Goal: Information Seeking & Learning: Learn about a topic

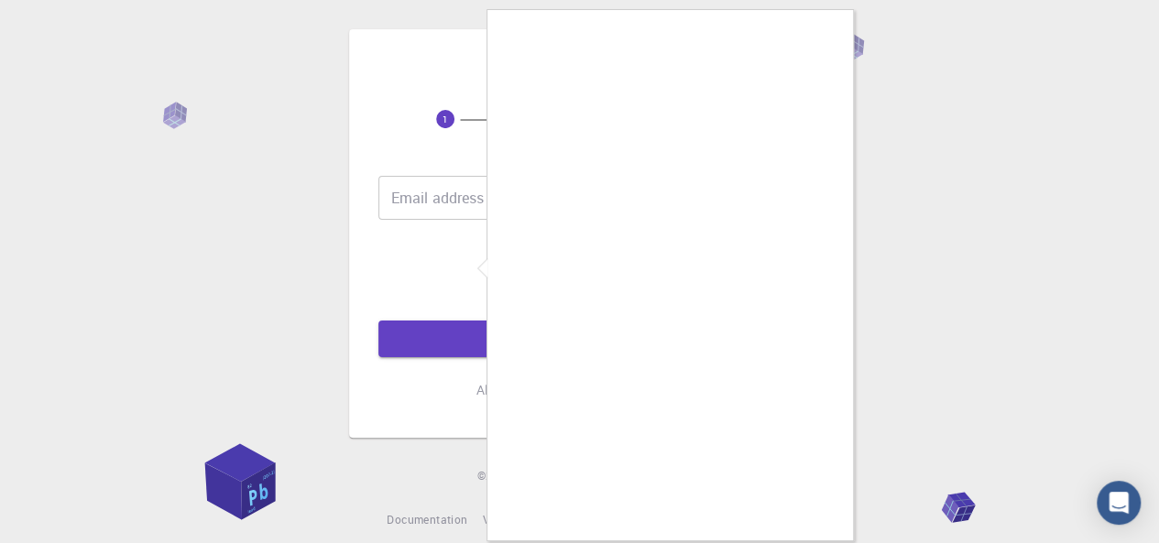
click at [475, 274] on div at bounding box center [579, 271] width 1159 height 543
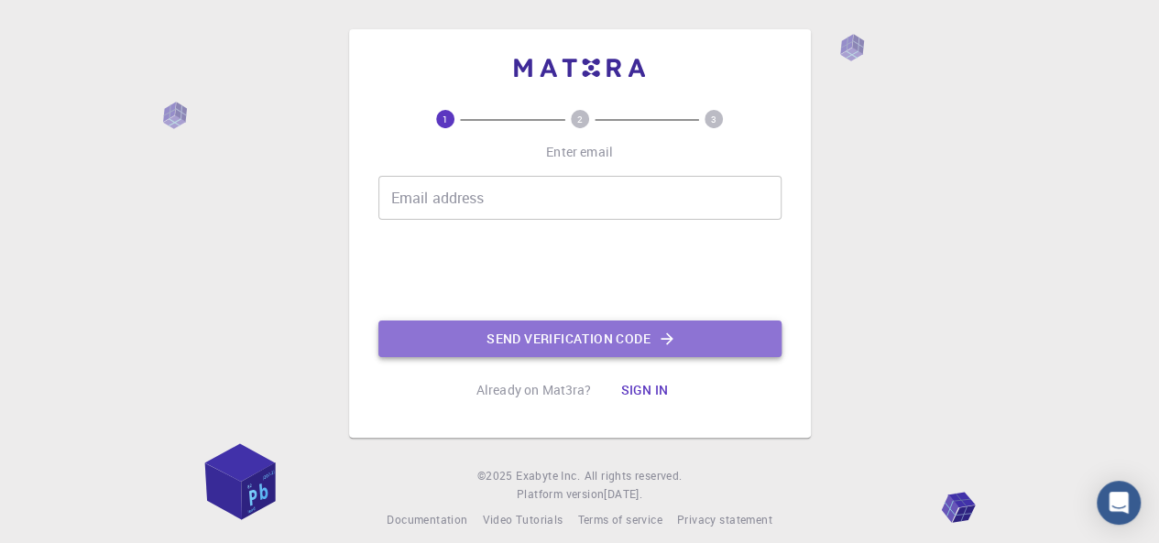
click at [526, 338] on button "Send verification code" at bounding box center [579, 339] width 403 height 37
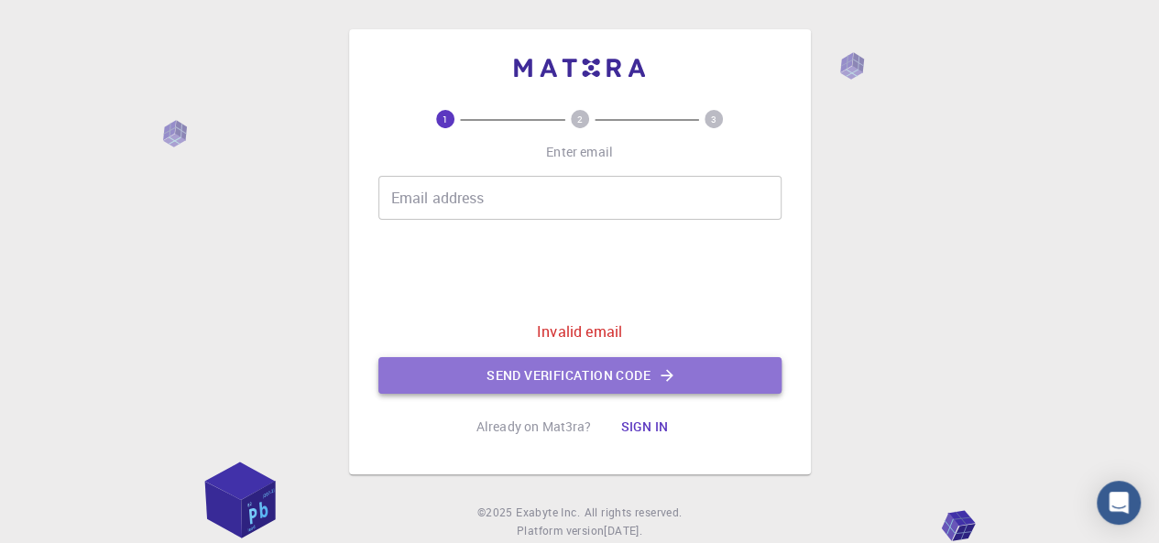
click at [562, 375] on button "Send verification code" at bounding box center [579, 375] width 403 height 37
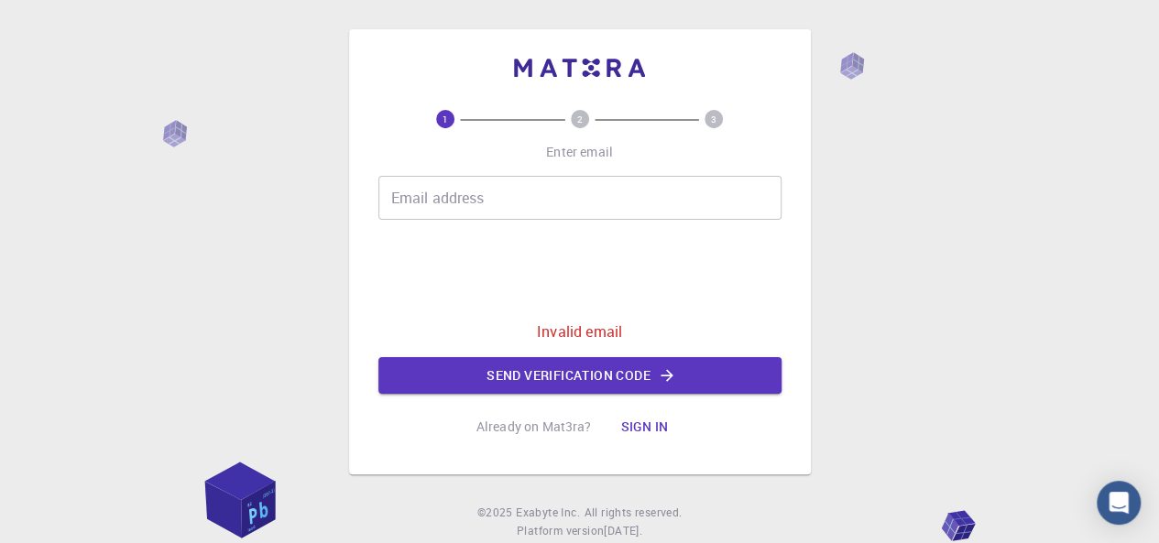
click at [557, 328] on p "Invalid email" at bounding box center [579, 332] width 85 height 22
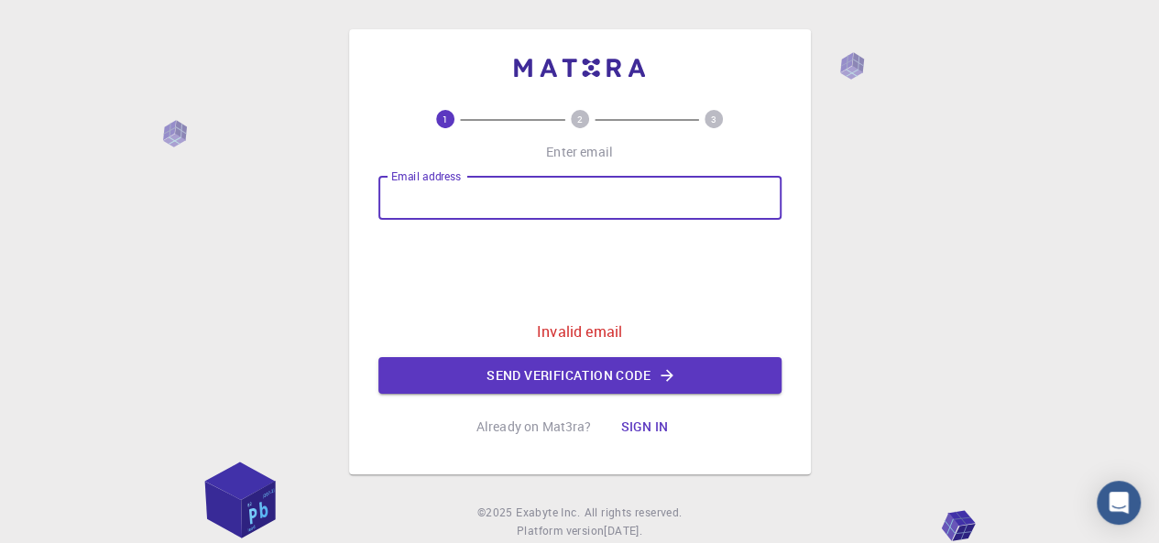
click at [535, 179] on input "Email address" at bounding box center [579, 198] width 403 height 44
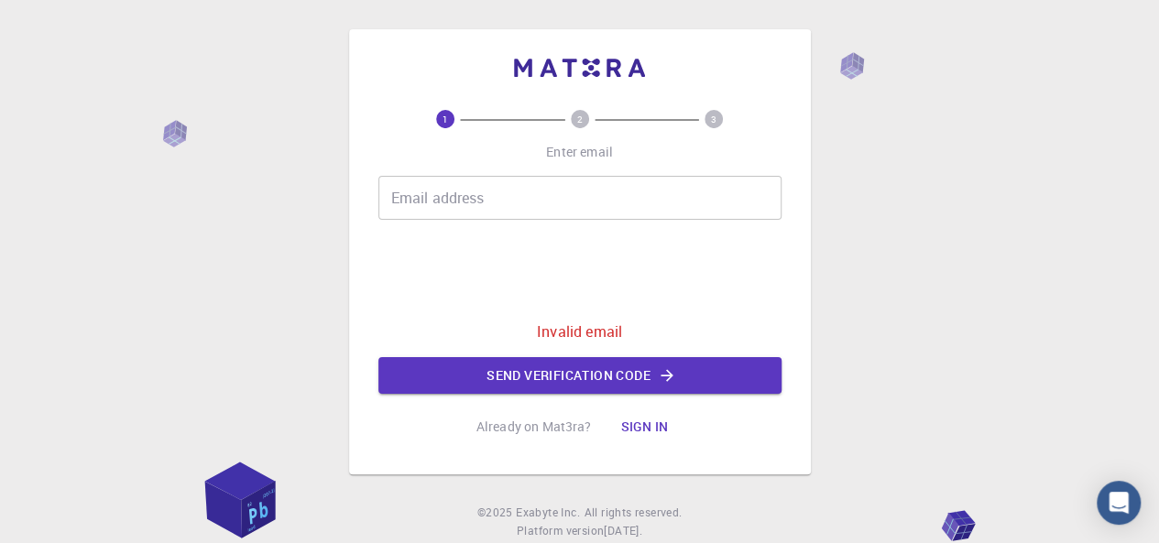
click at [758, 292] on div "Email address Email address 0cAFcWeA7NY6eRA4ipA1eNrP05ZCAKS75yuKsa36rhSNmyqQOBs…" at bounding box center [579, 285] width 403 height 218
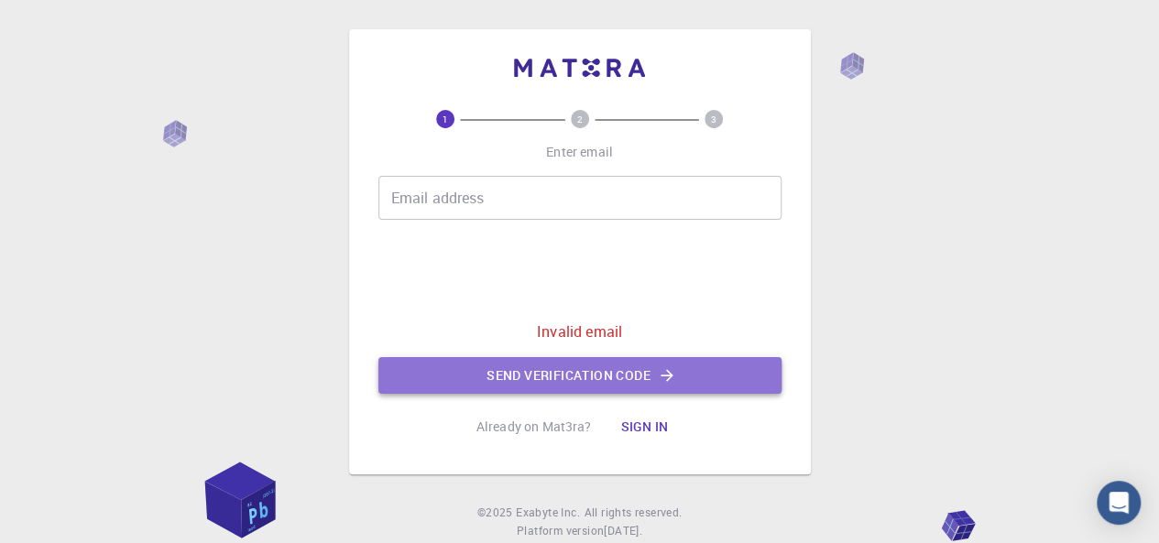
click at [517, 380] on button "Send verification code" at bounding box center [579, 375] width 403 height 37
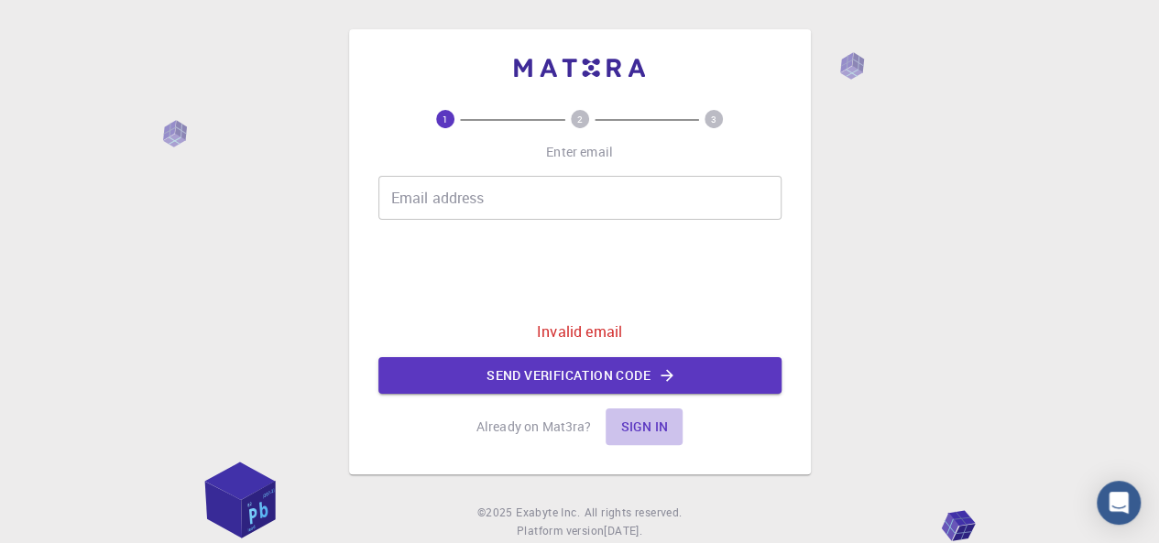
click at [634, 430] on button "Sign in" at bounding box center [643, 427] width 77 height 37
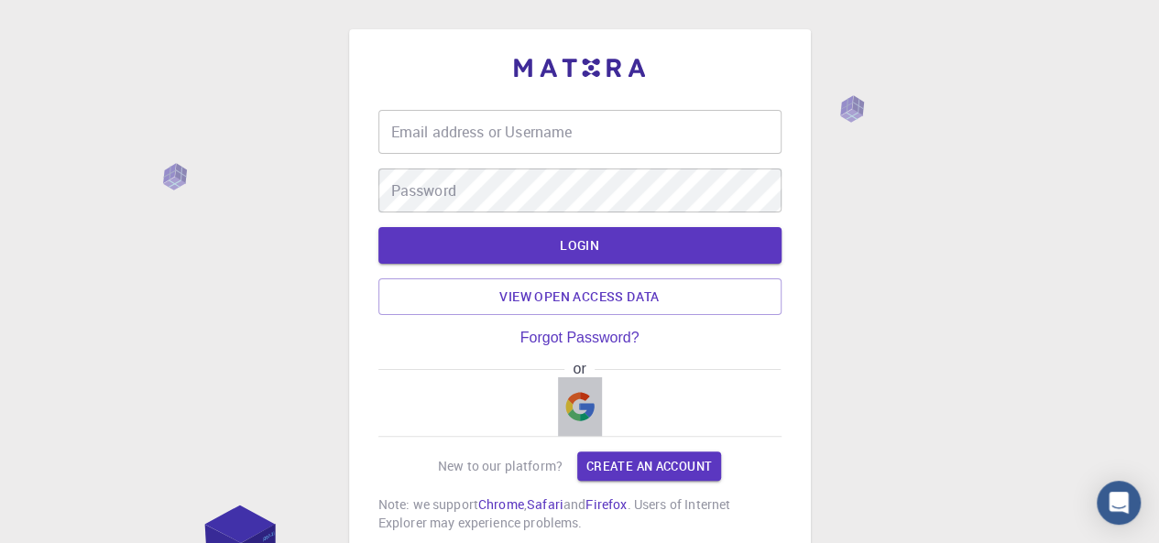
click at [586, 398] on img "button" at bounding box center [579, 406] width 29 height 29
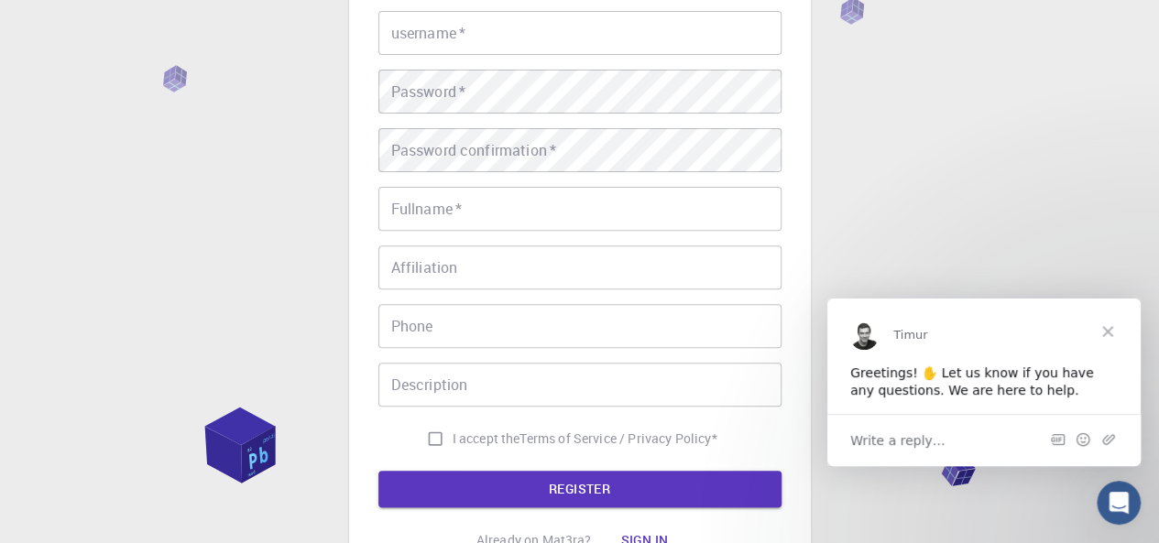
scroll to position [224, 0]
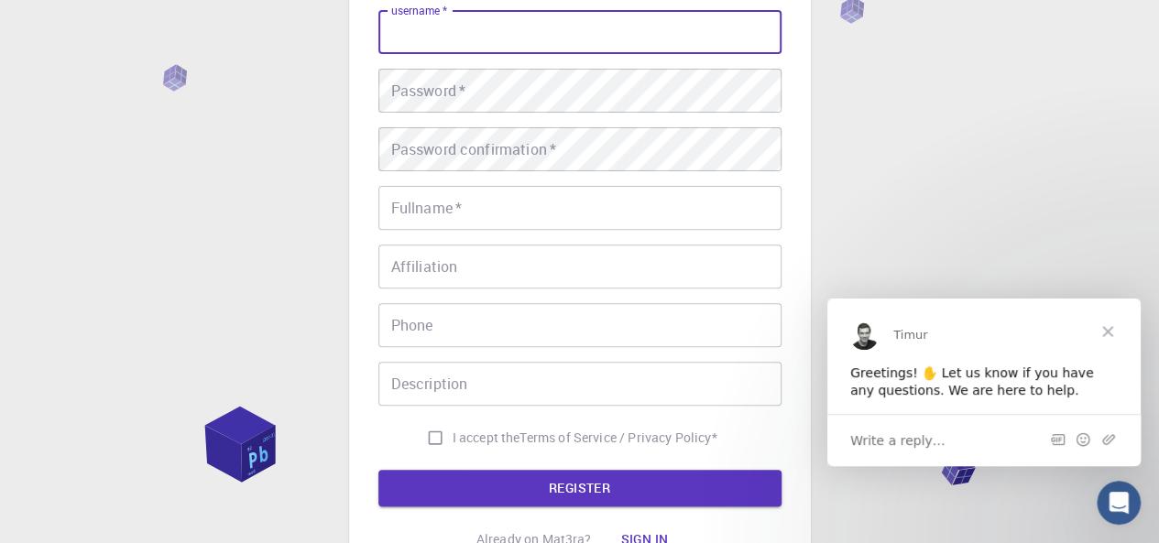
click at [496, 43] on input "username   *" at bounding box center [579, 32] width 403 height 44
type input "rmlo"
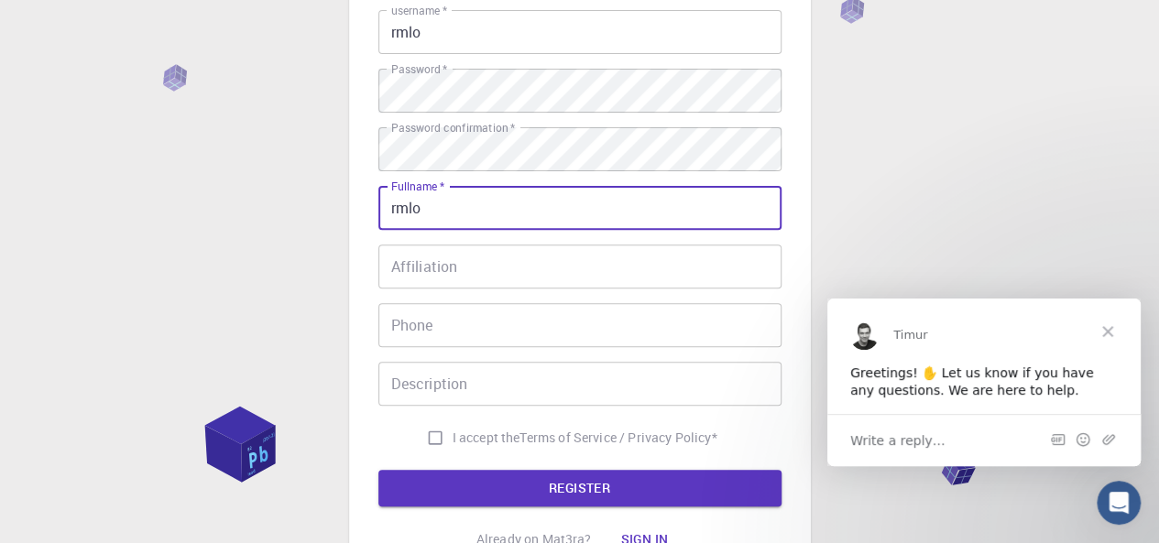
type input "rmlo"
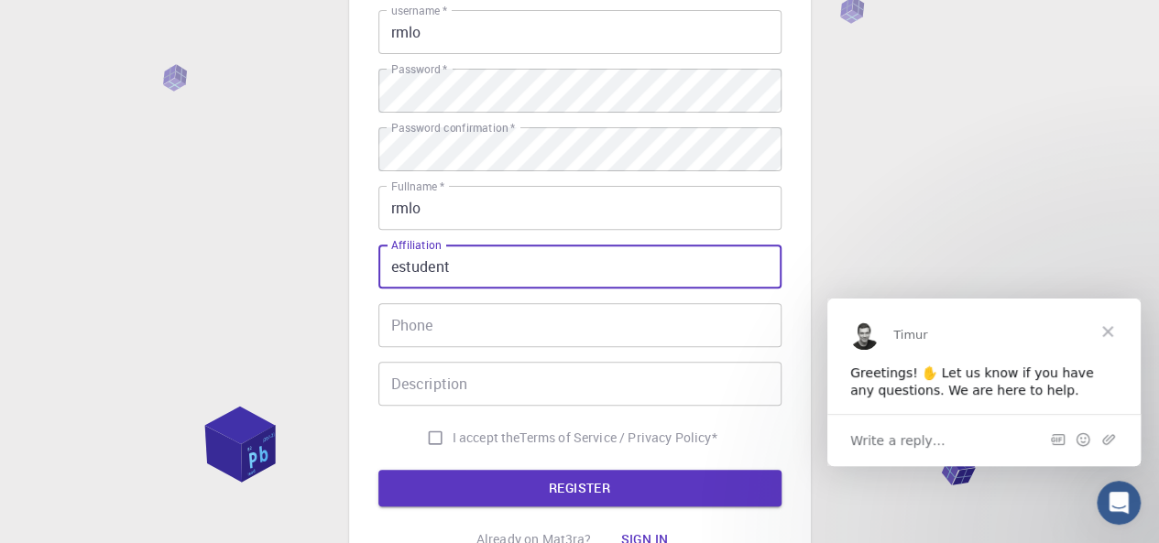
type input "estudent"
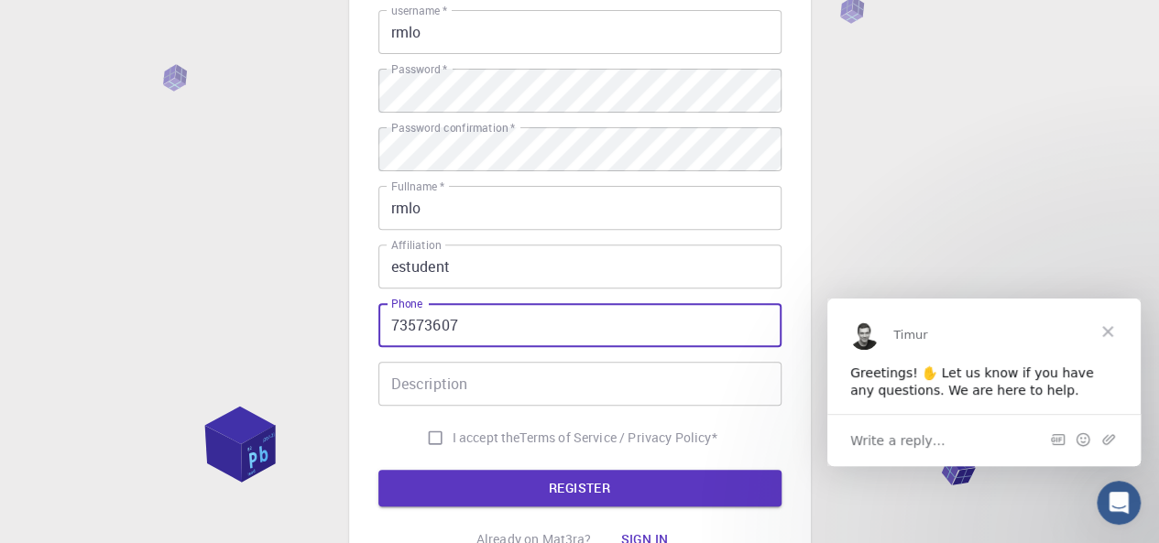
type input "73573607"
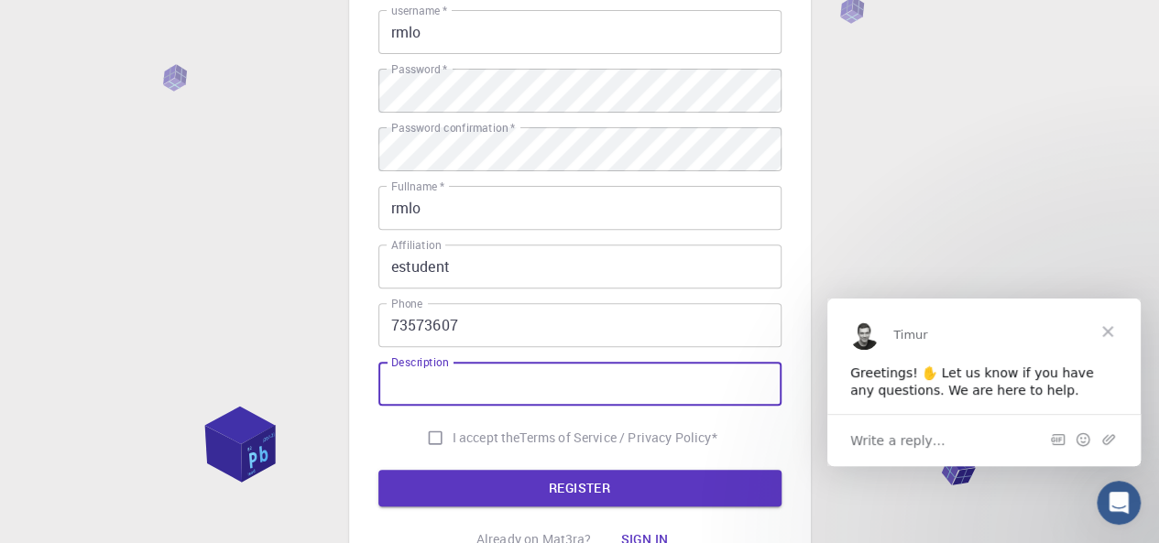
click at [457, 375] on input "Description" at bounding box center [579, 384] width 403 height 44
type input "i love you"
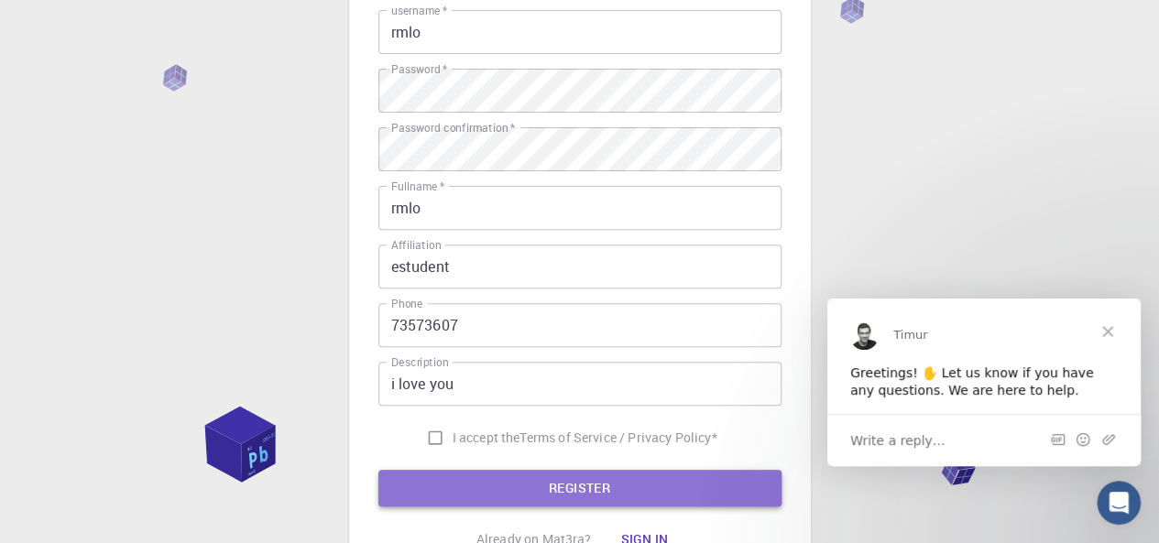
click at [491, 487] on button "REGISTER" at bounding box center [579, 488] width 403 height 37
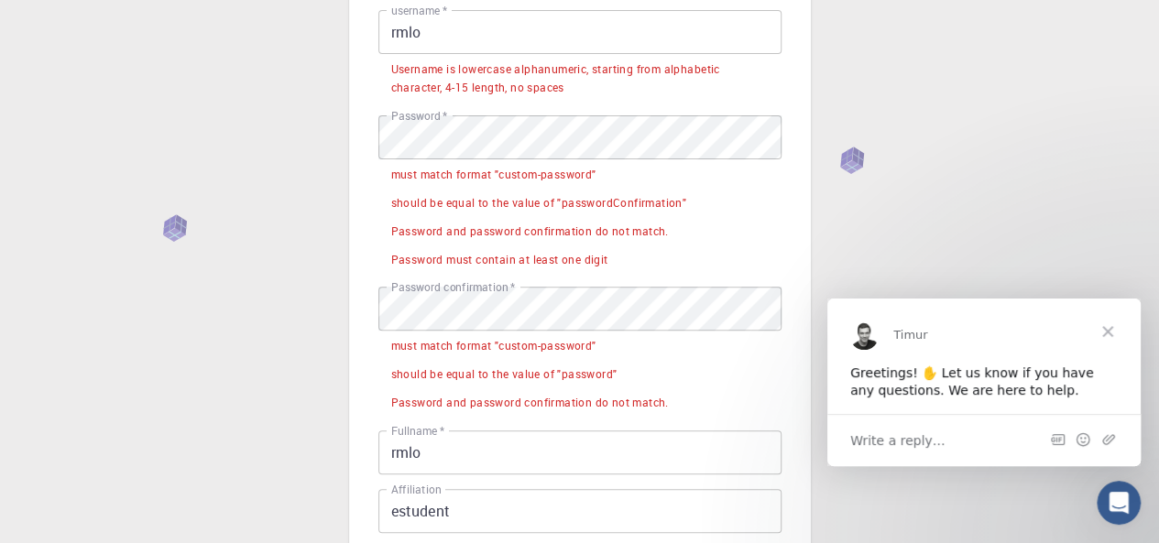
click at [503, 281] on label "Password confirmation   *" at bounding box center [453, 287] width 124 height 16
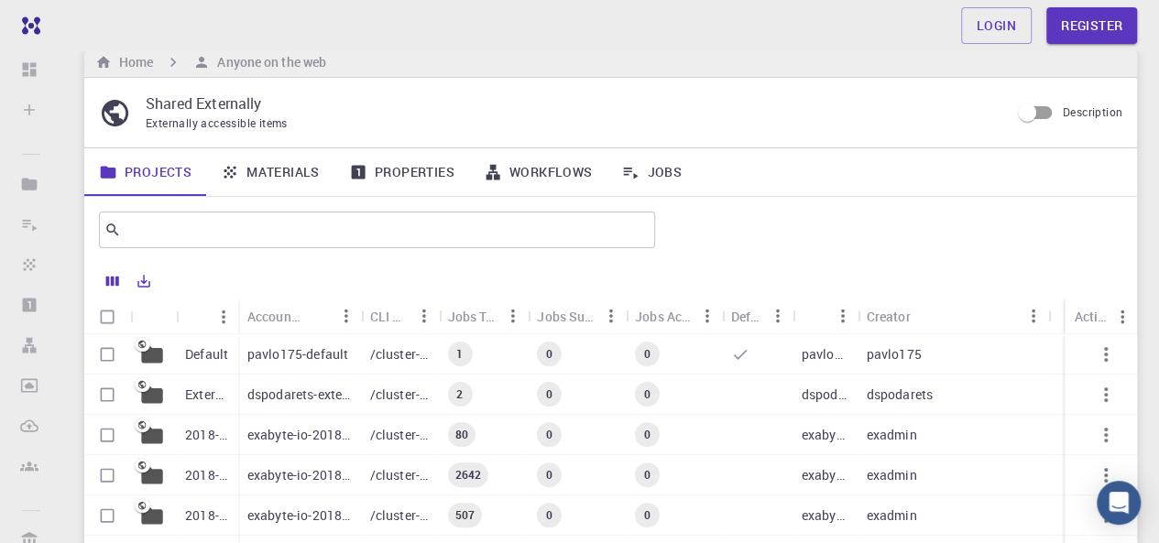
scroll to position [25, 0]
click at [297, 179] on link "Materials" at bounding box center [270, 173] width 128 height 48
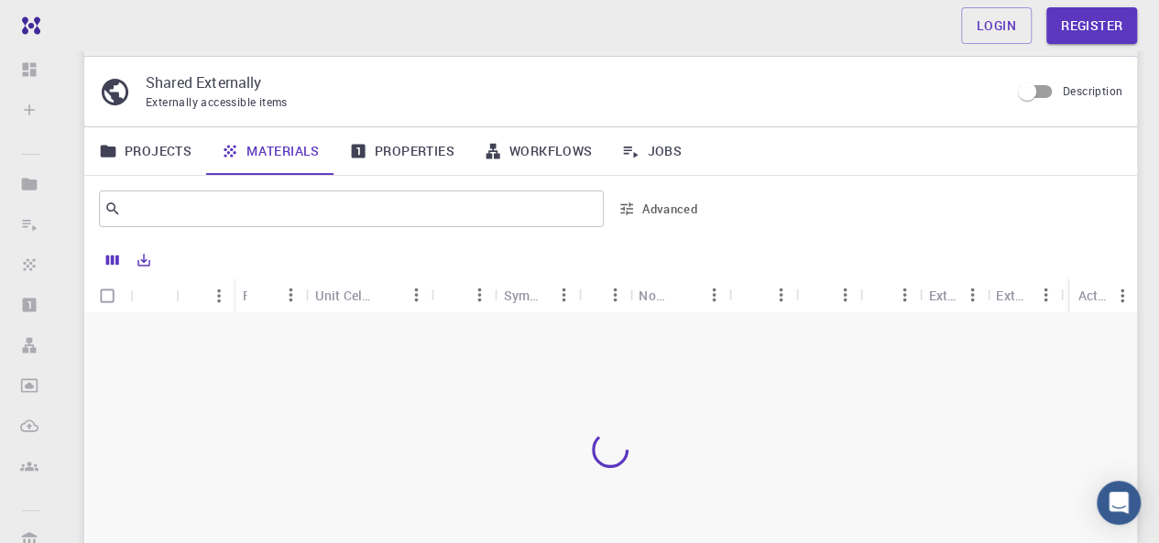
scroll to position [48, 0]
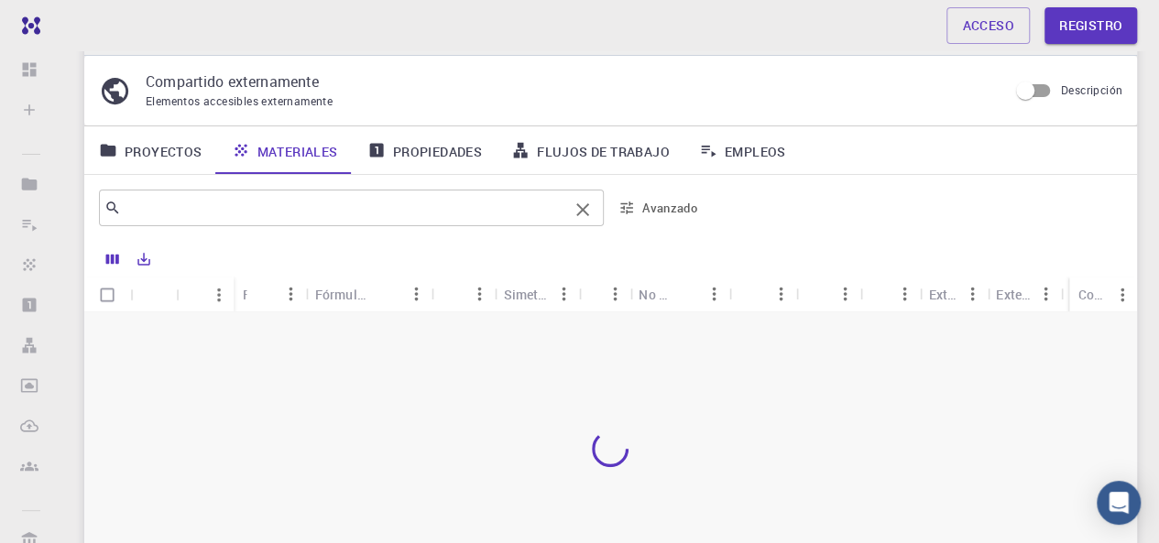
click at [270, 206] on input "text" at bounding box center [344, 208] width 447 height 26
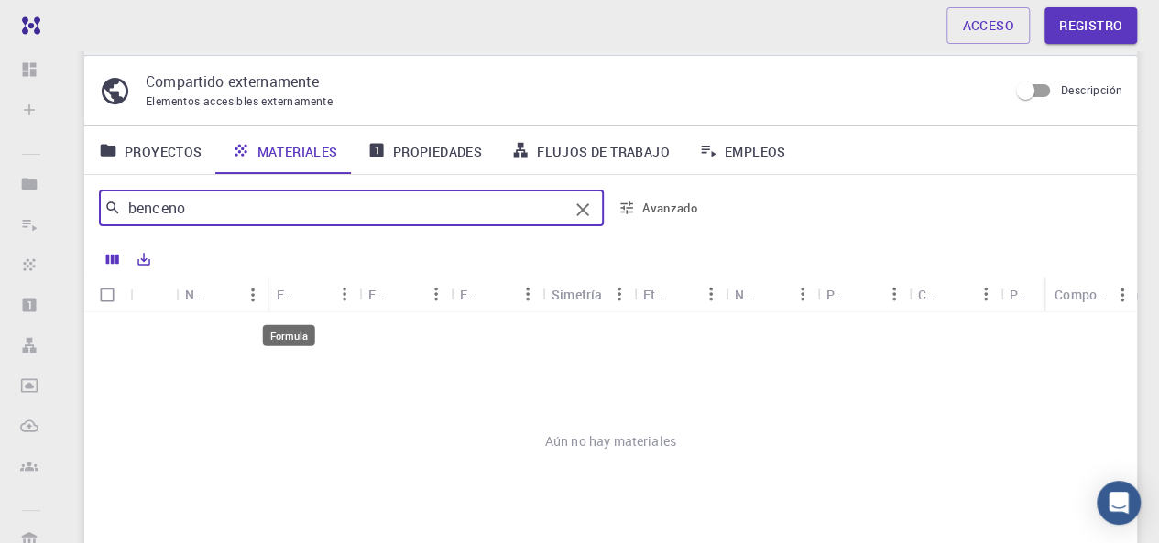
type input "benceno"
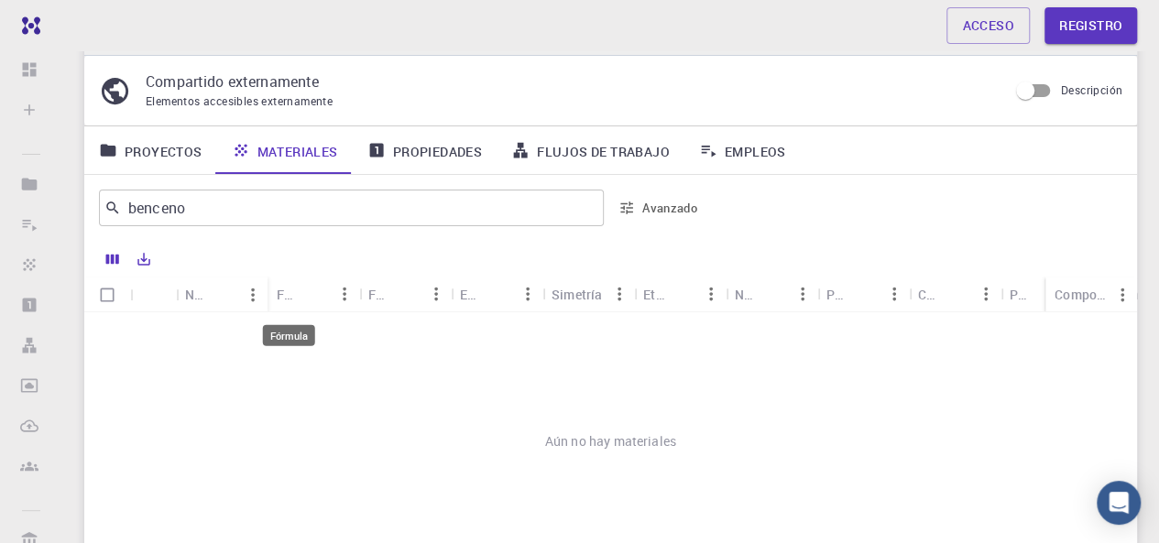
click at [299, 297] on font "Fórmula" at bounding box center [301, 294] width 49 height 17
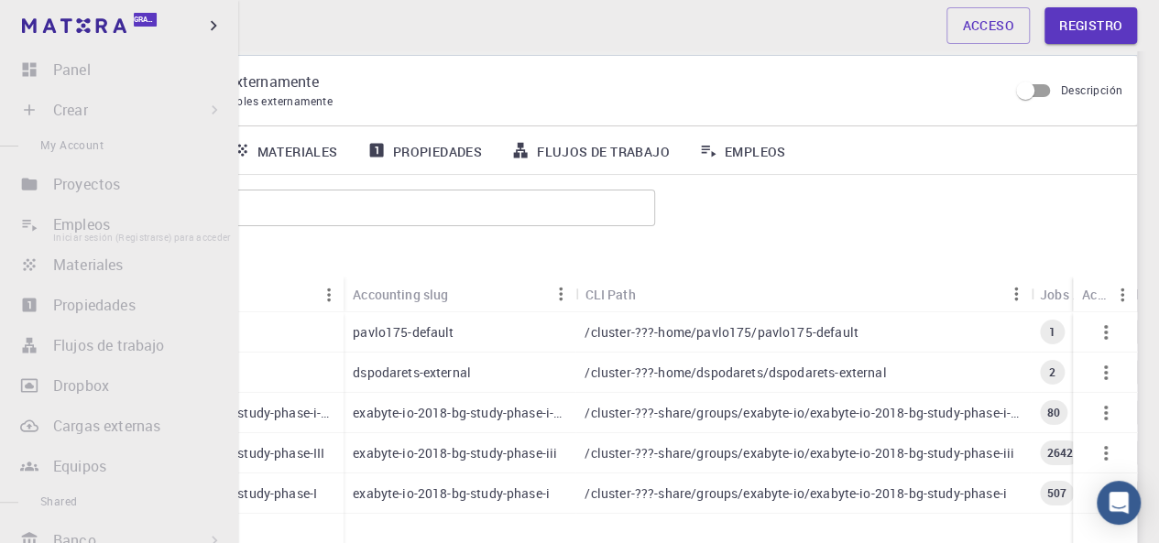
scroll to position [25, 0]
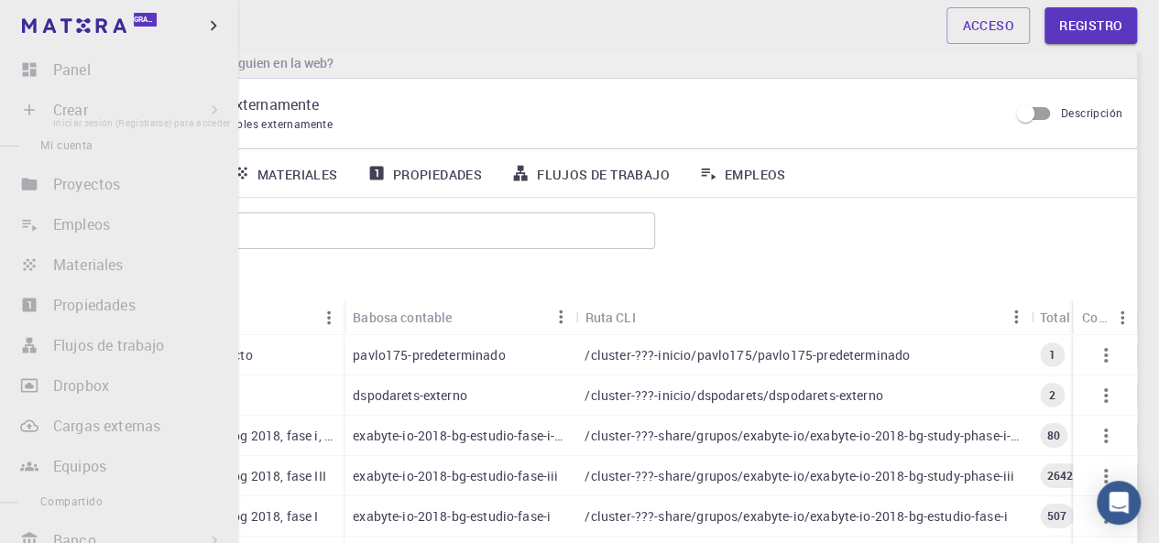
click at [65, 109] on li "Crear Iniciar sesión (Registrarse) para acceder Nuevo trabajo Nuevo material Cr…" at bounding box center [119, 110] width 238 height 37
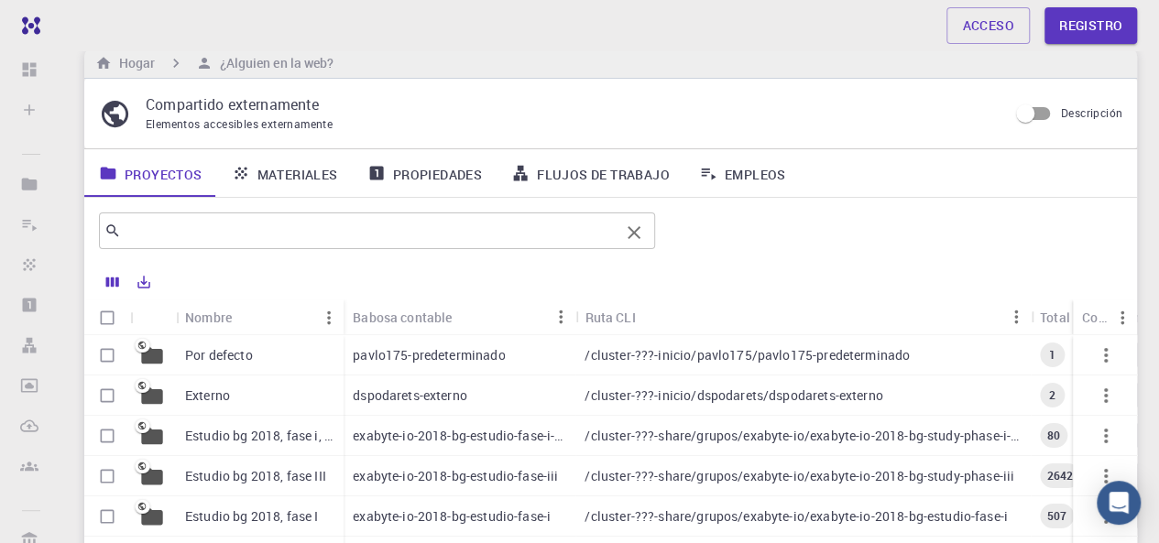
click at [466, 213] on div "​" at bounding box center [377, 231] width 556 height 37
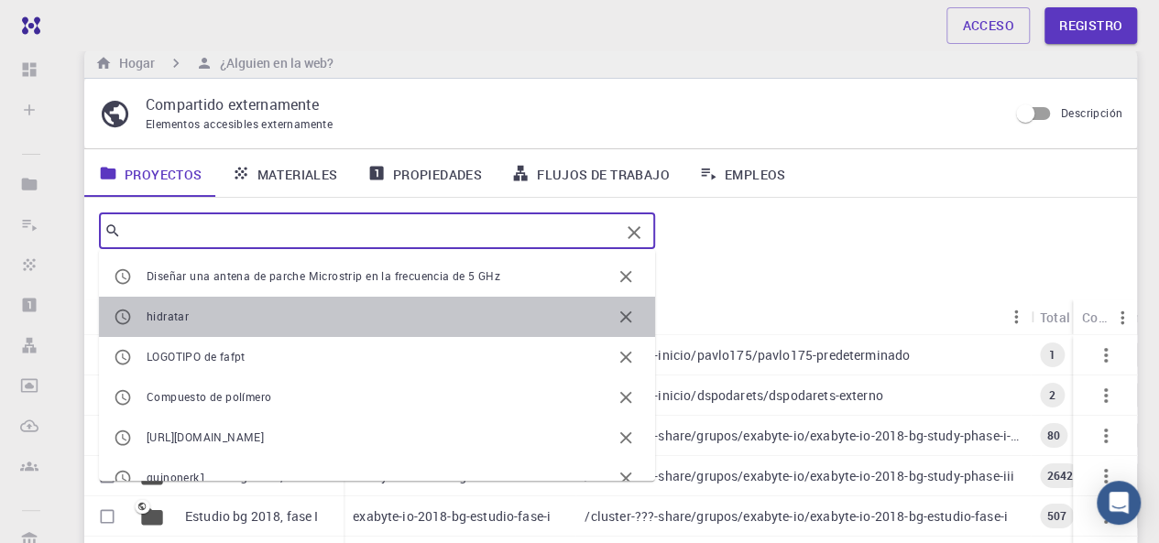
click at [510, 331] on li "hidratar" at bounding box center [377, 317] width 556 height 40
type input "hydrate"
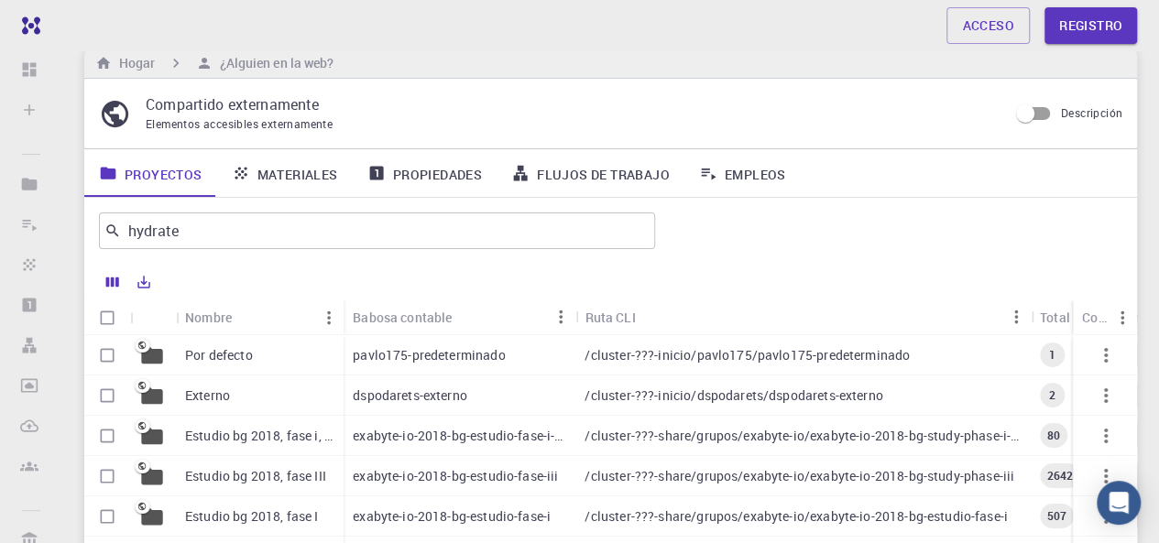
click at [724, 257] on div "hydrate ​" at bounding box center [610, 231] width 1052 height 66
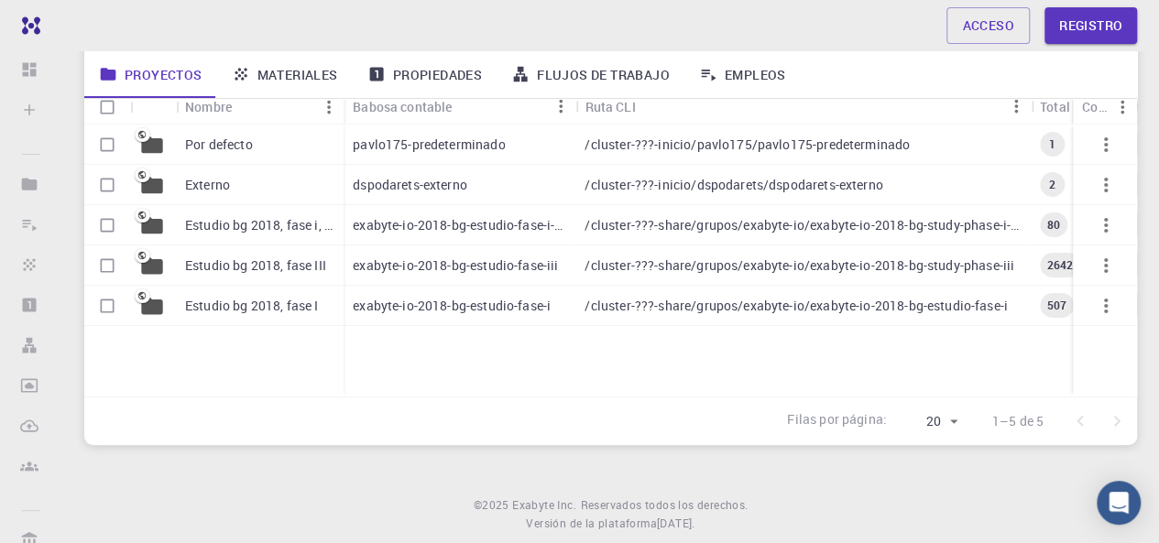
scroll to position [248, 0]
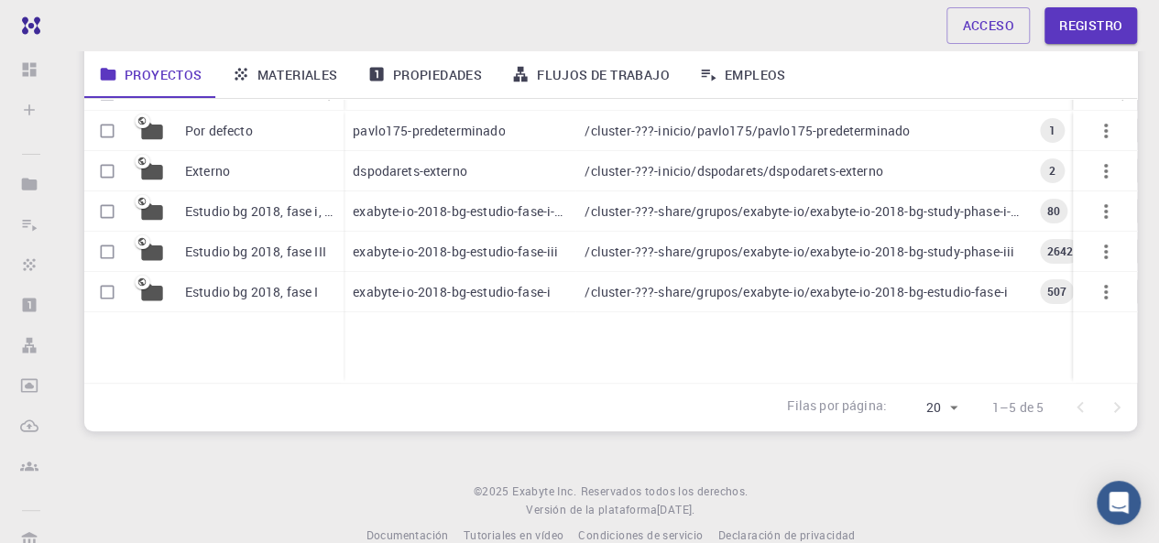
click at [293, 202] on font "Estudio bg 2018, fase i, fase ph" at bounding box center [276, 210] width 182 height 17
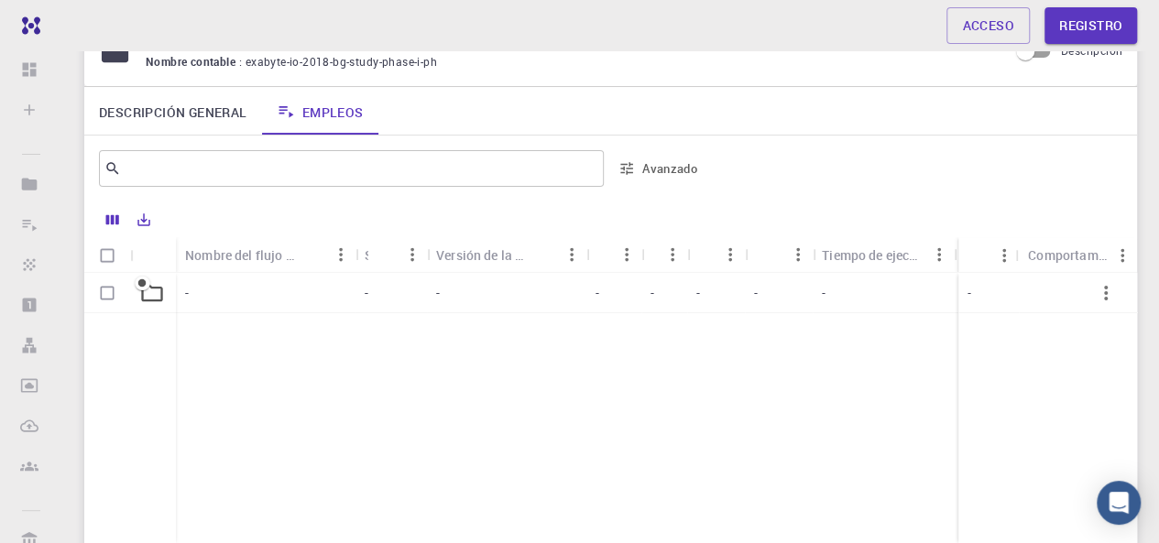
scroll to position [88, 0]
